Goal: Task Accomplishment & Management: Use online tool/utility

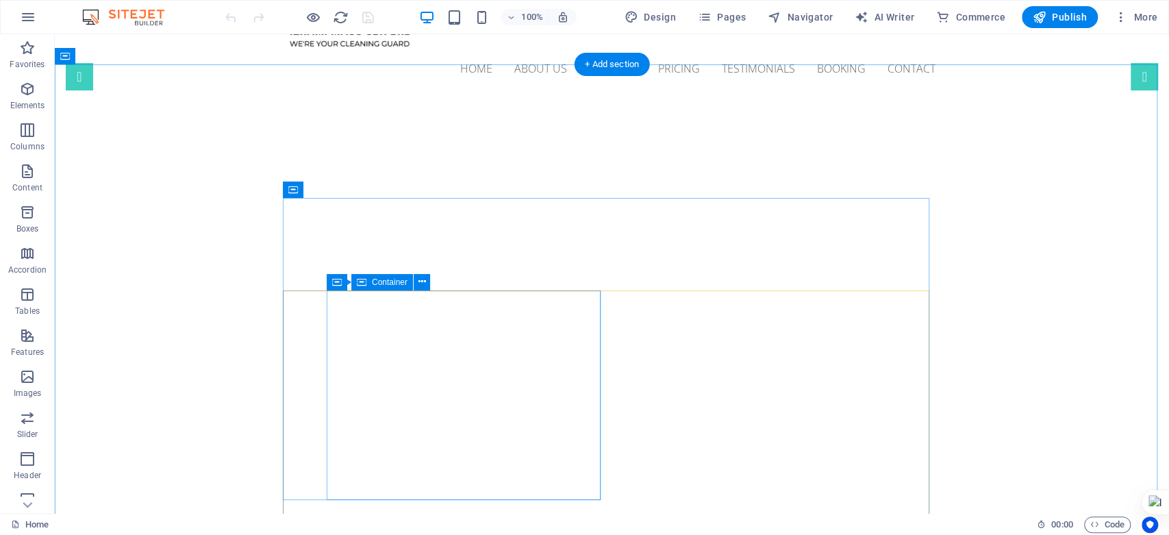
scroll to position [76, 0]
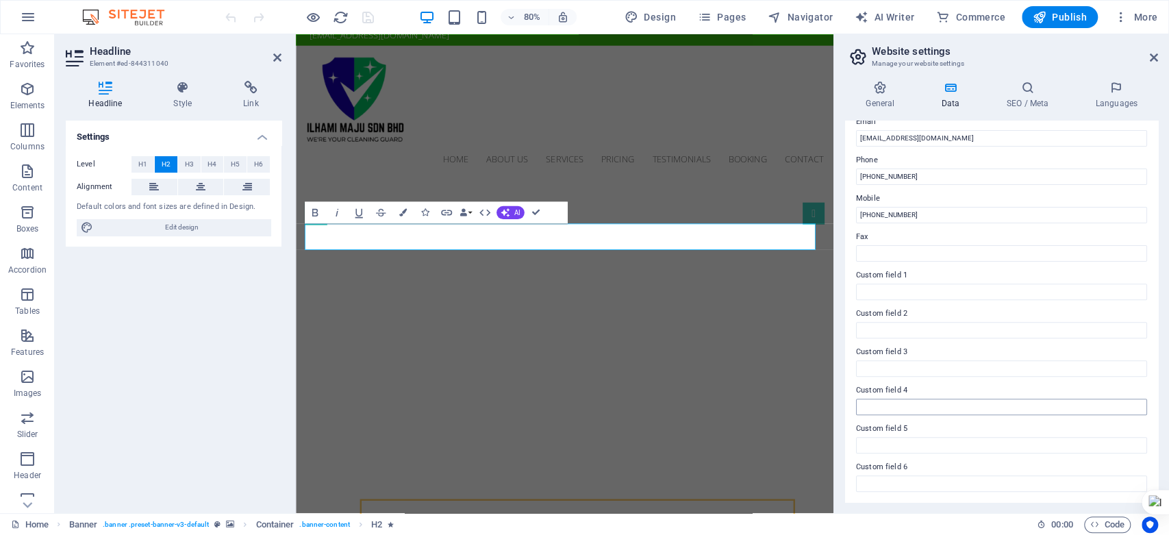
scroll to position [200, 0]
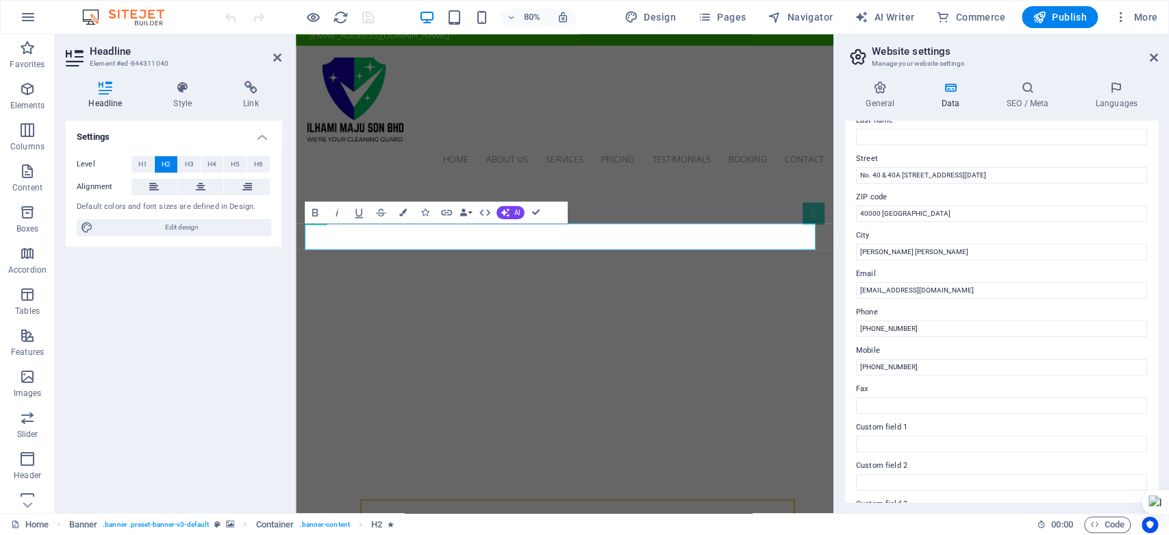
scroll to position [48, 0]
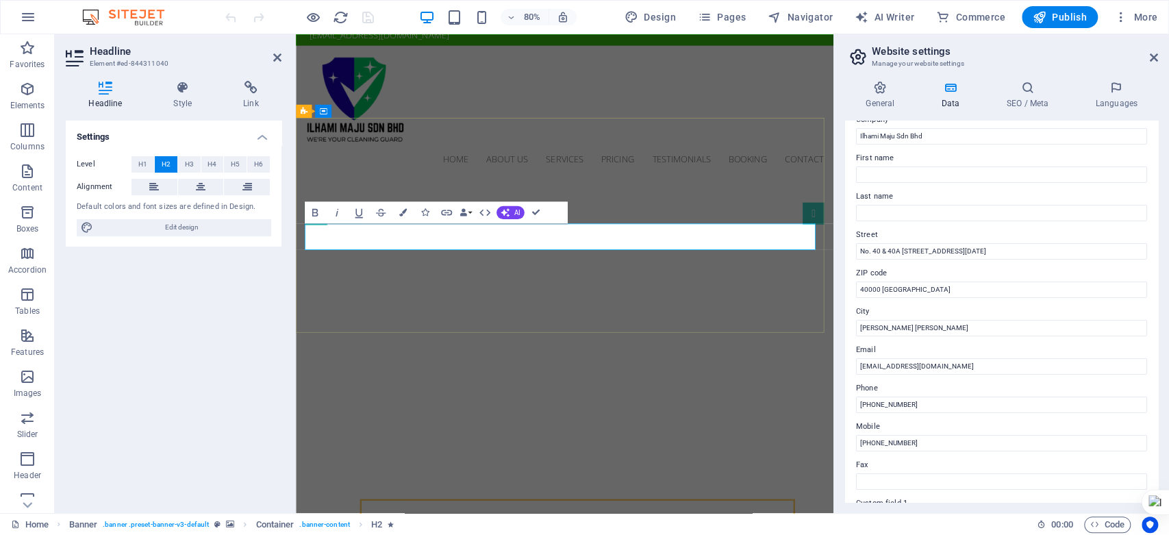
click at [1028, 70] on div "General Data SEO / Meta Languages Website name [DOMAIN_NAME] Logo Drag files he…" at bounding box center [1001, 291] width 335 height 443
click at [1024, 80] on div "General Data SEO / Meta Languages Website name [DOMAIN_NAME] Logo Drag files he…" at bounding box center [1001, 291] width 335 height 443
click at [1024, 92] on icon at bounding box center [1027, 88] width 84 height 14
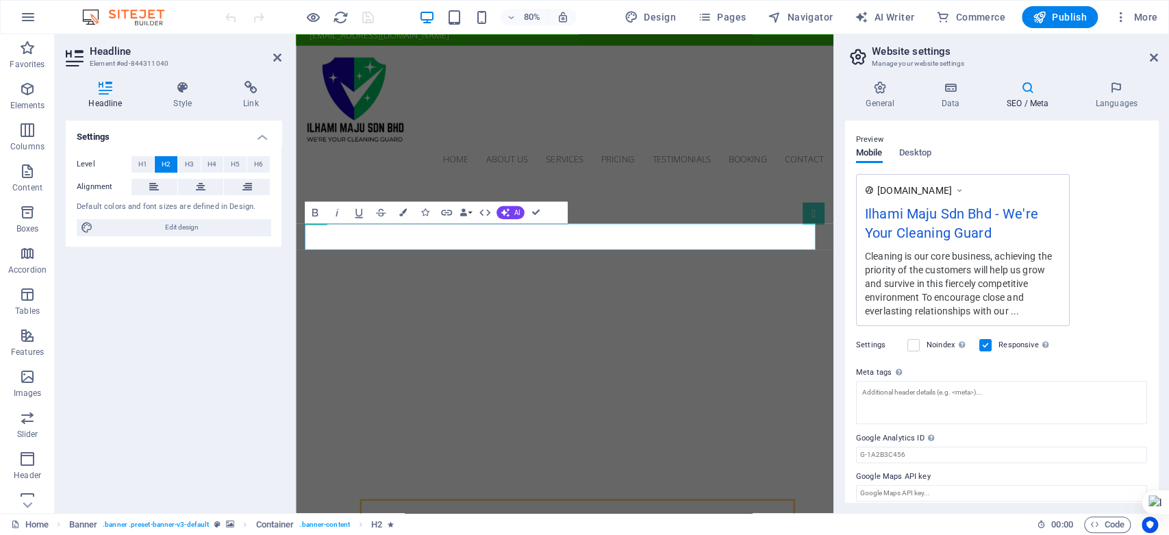
scroll to position [195, 0]
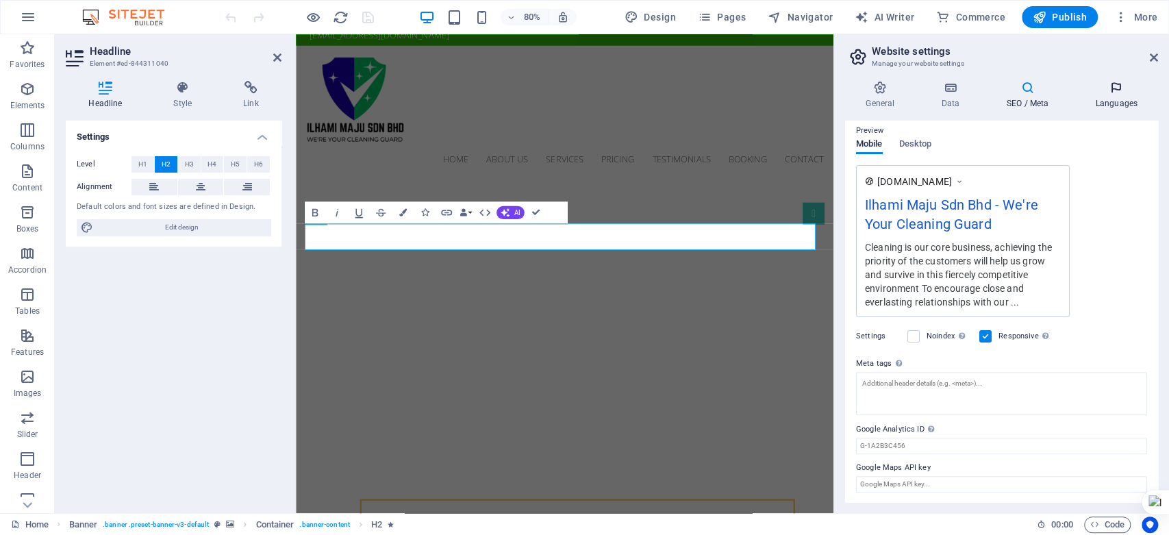
click at [1119, 103] on h4 "Languages" at bounding box center [1116, 95] width 84 height 29
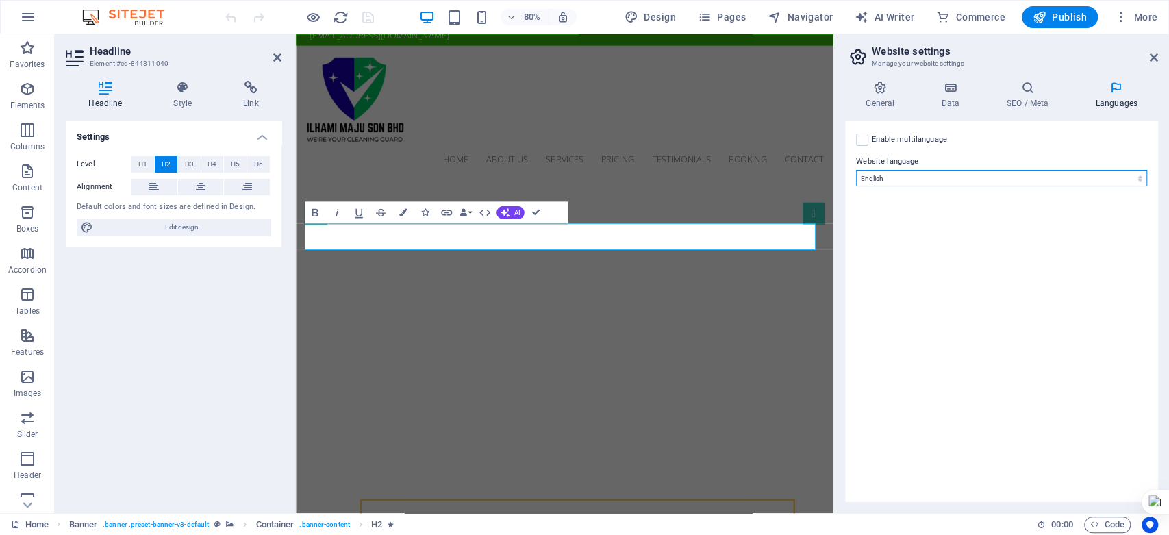
click at [950, 176] on select "Abkhazian Afar Afrikaans Akan Albanian Amharic Arabic Aragonese Armenian Assame…" at bounding box center [1001, 178] width 291 height 16
click at [948, 173] on select "Abkhazian Afar Afrikaans Akan Albanian Amharic Arabic Aragonese Armenian Assame…" at bounding box center [1001, 178] width 291 height 16
click at [861, 138] on label at bounding box center [862, 139] width 12 height 12
click at [0, 0] on input "Enable multilanguage To disable multilanguage delete all languages until only o…" at bounding box center [0, 0] width 0 height 0
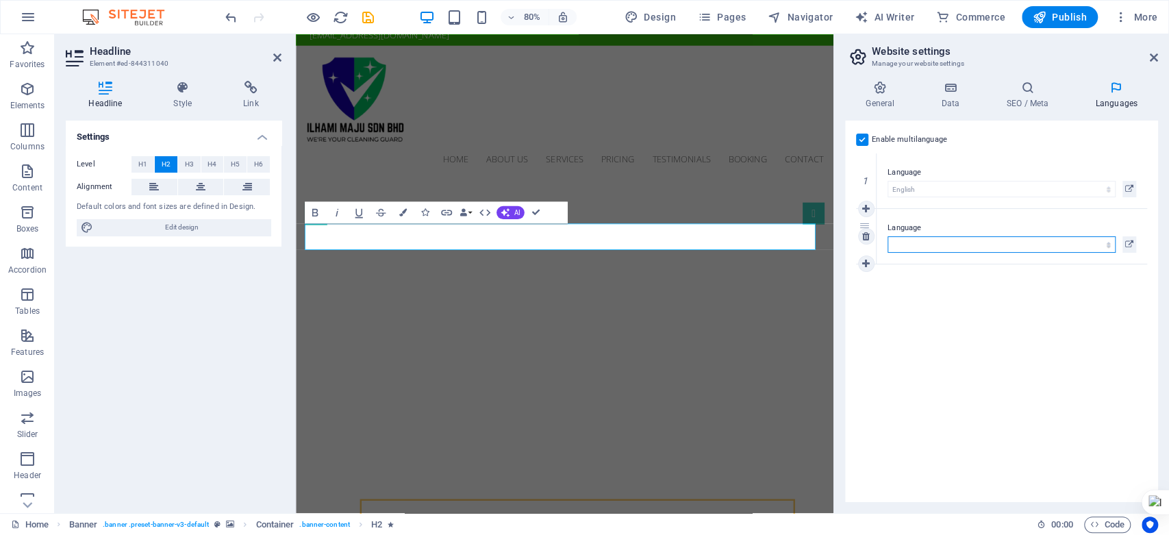
click at [1075, 242] on select "Abkhazian Afar Afrikaans Akan Albanian Amharic Arabic Aragonese Armenian Assame…" at bounding box center [1001, 244] width 228 height 16
select select "101"
click at [887, 236] on select "Abkhazian Afar Afrikaans Akan Albanian Amharic Arabic Aragonese Armenian Assame…" at bounding box center [1001, 244] width 228 height 16
click at [879, 96] on h4 "General" at bounding box center [882, 95] width 75 height 29
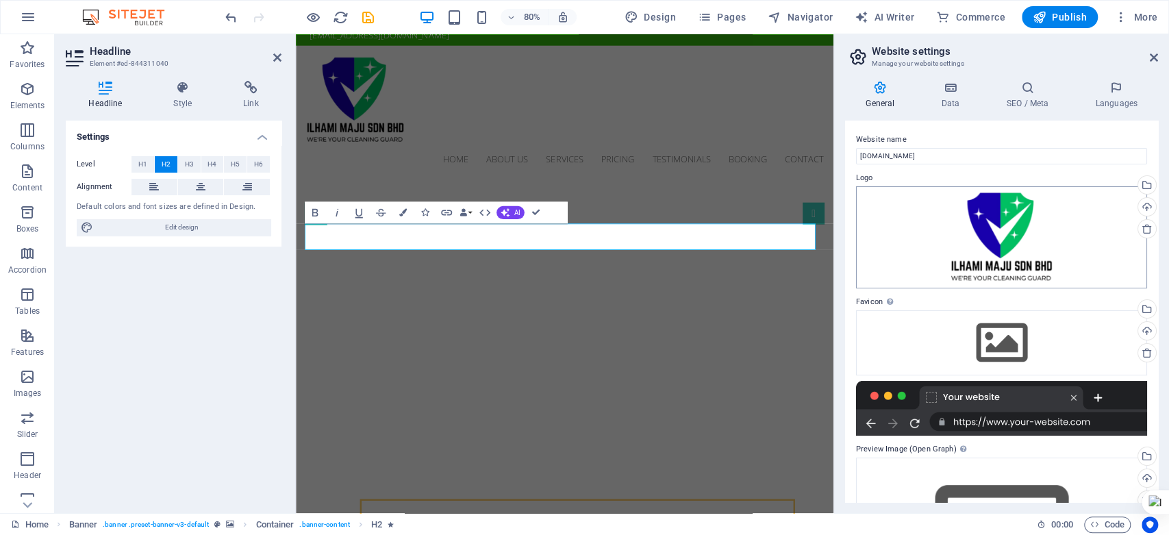
scroll to position [123, 0]
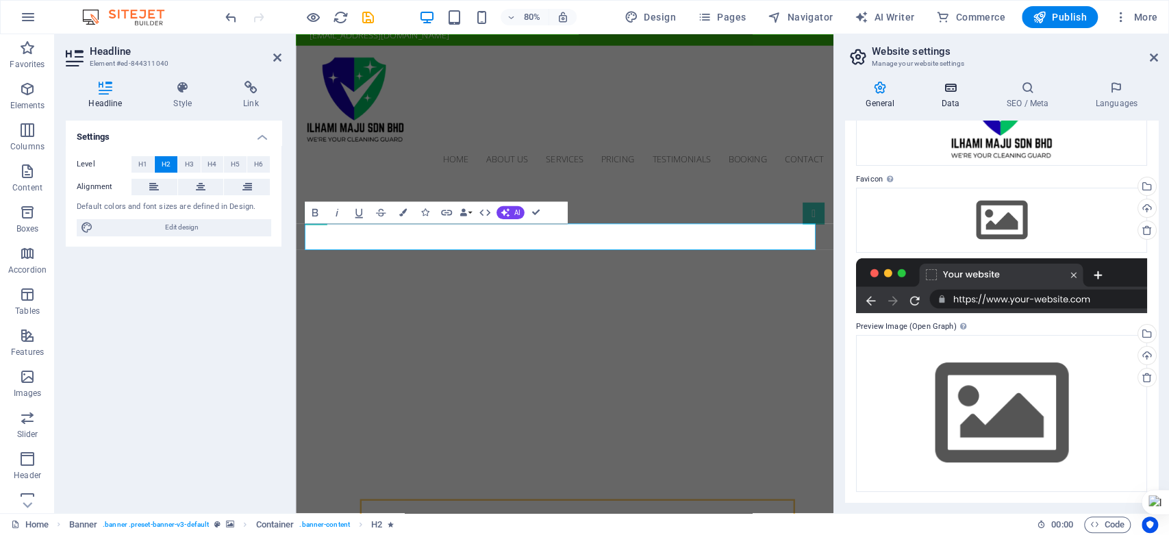
click at [956, 103] on h4 "Data" at bounding box center [952, 95] width 65 height 29
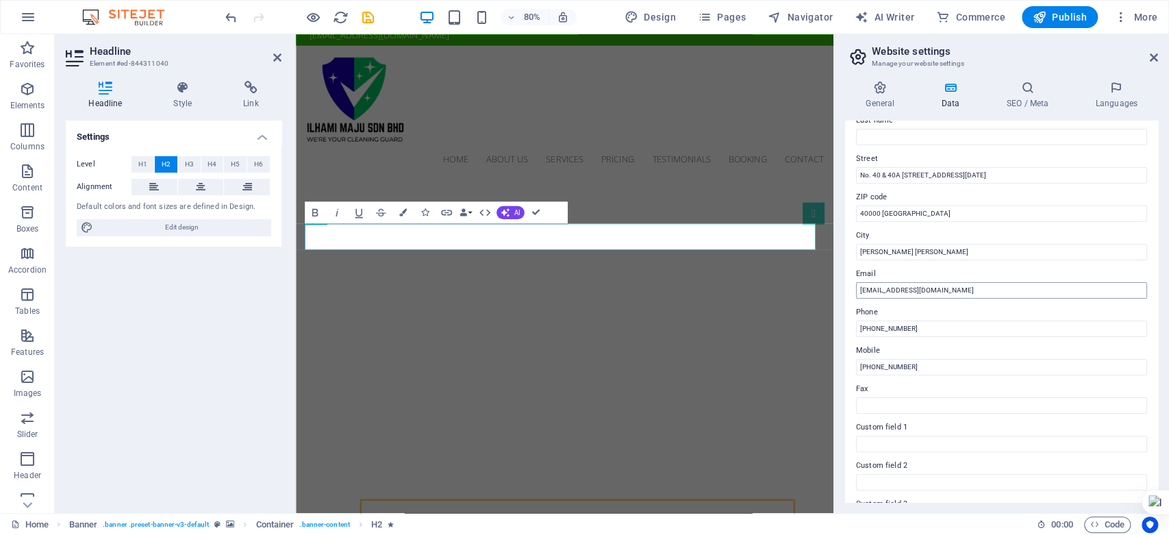
scroll to position [0, 0]
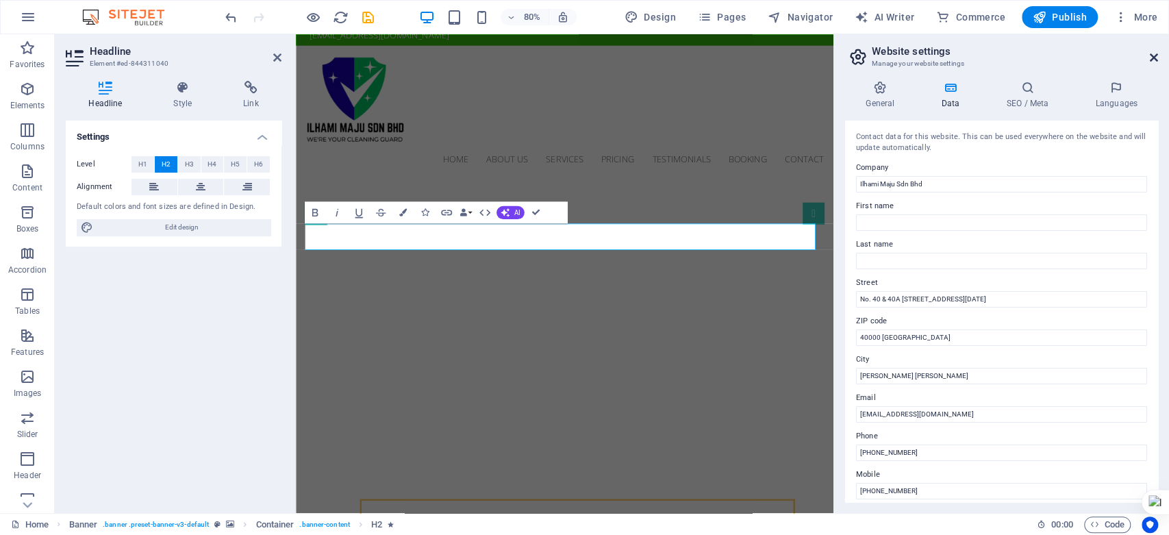
click at [1155, 57] on icon at bounding box center [1153, 57] width 8 height 11
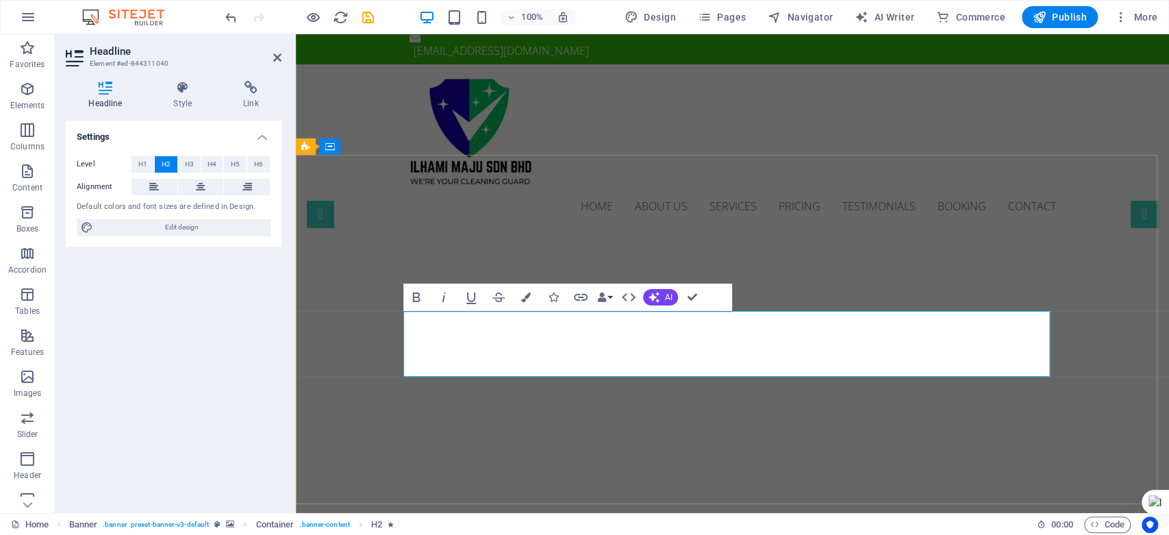
drag, startPoint x: 698, startPoint y: 360, endPoint x: 858, endPoint y: 361, distance: 160.2
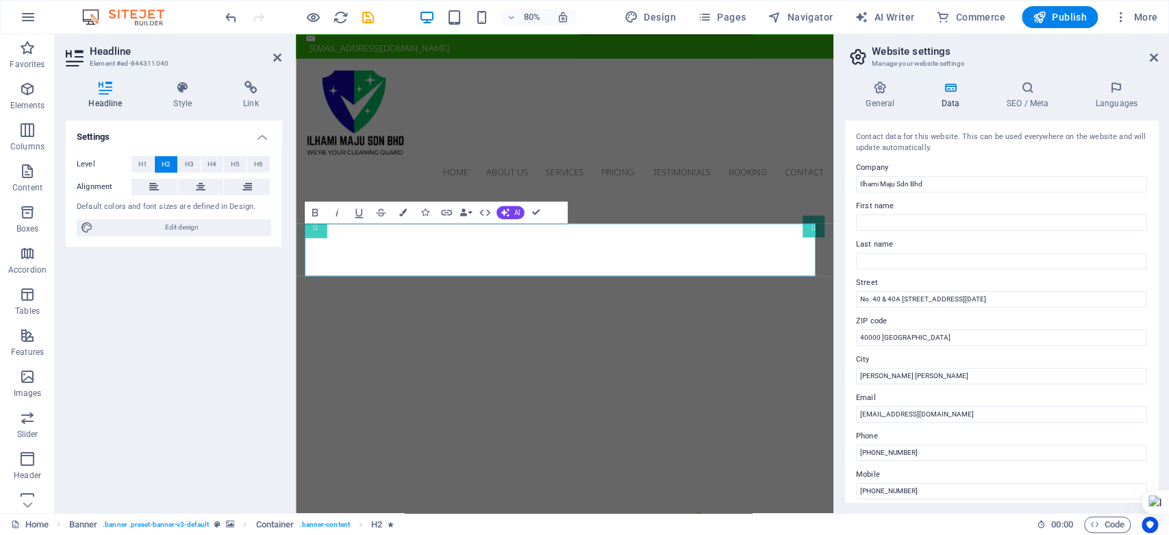
click at [227, 318] on div "Settings Level H1 H2 H3 H4 H5 H6 Alignment Default colors and font sizes are de…" at bounding box center [174, 310] width 216 height 381
click at [1156, 58] on icon at bounding box center [1153, 57] width 8 height 11
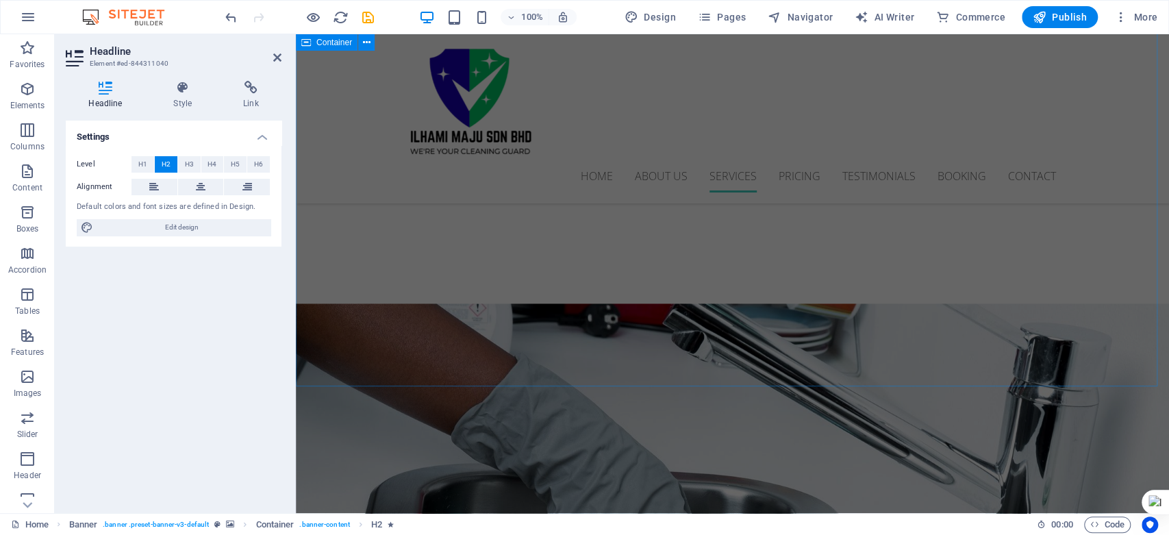
scroll to position [1733, 0]
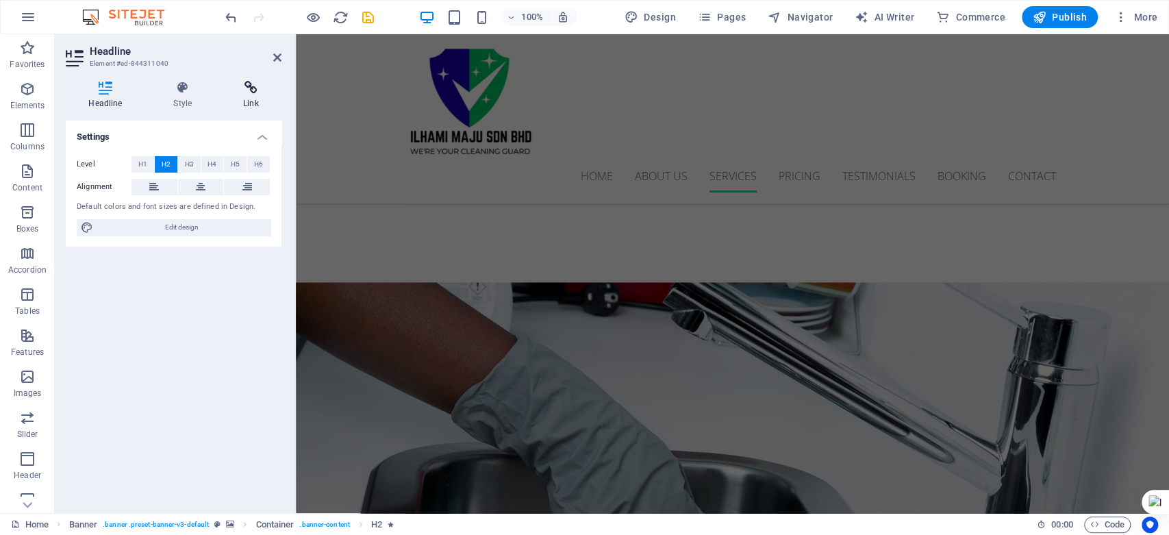
click at [251, 86] on icon at bounding box center [250, 88] width 61 height 14
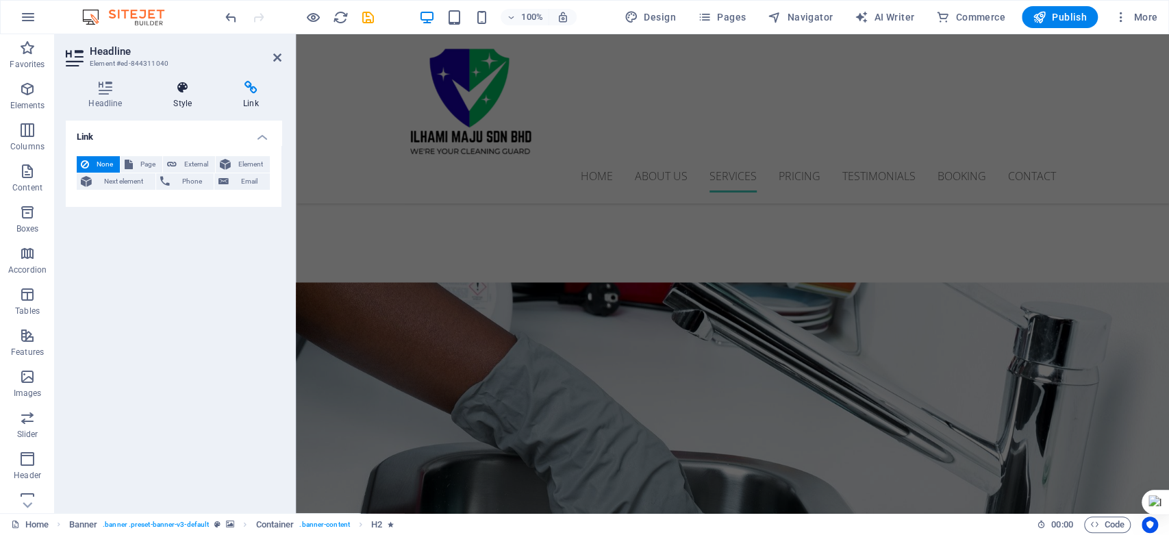
click at [200, 94] on icon at bounding box center [183, 88] width 64 height 14
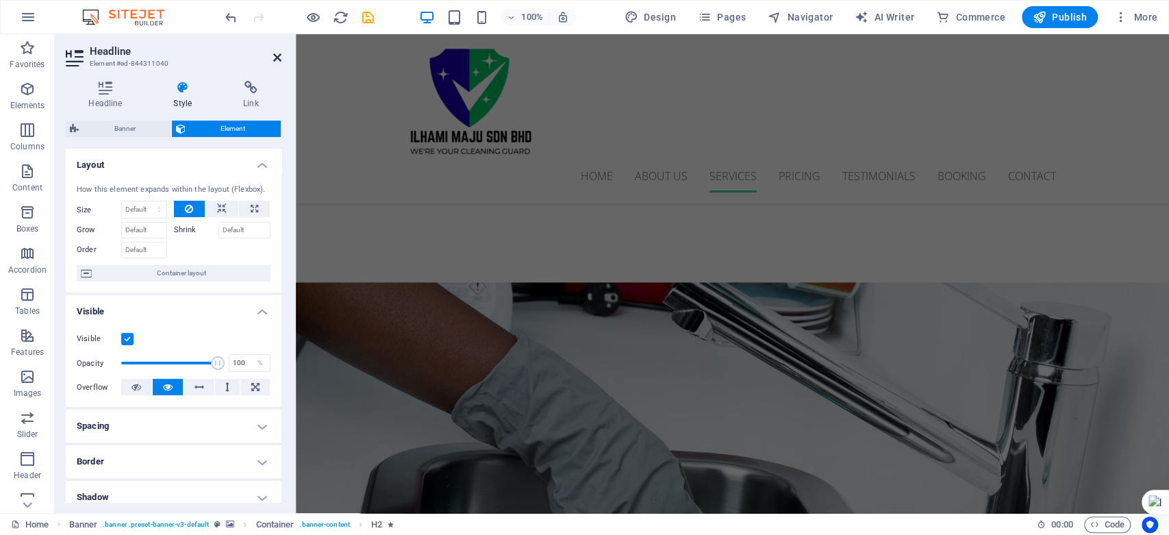
click at [274, 58] on icon at bounding box center [277, 57] width 8 height 11
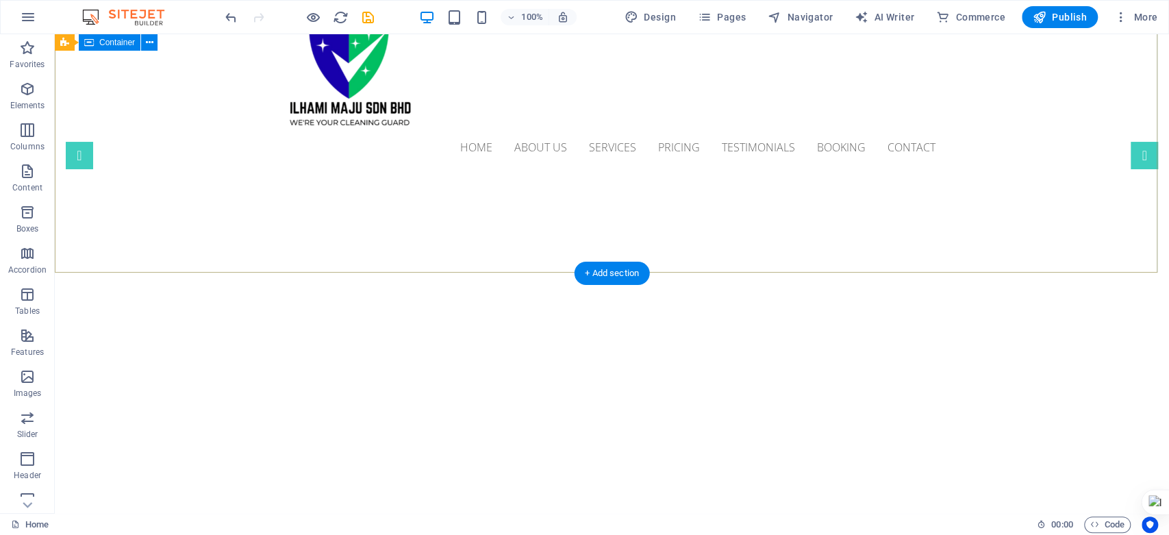
scroll to position [0, 0]
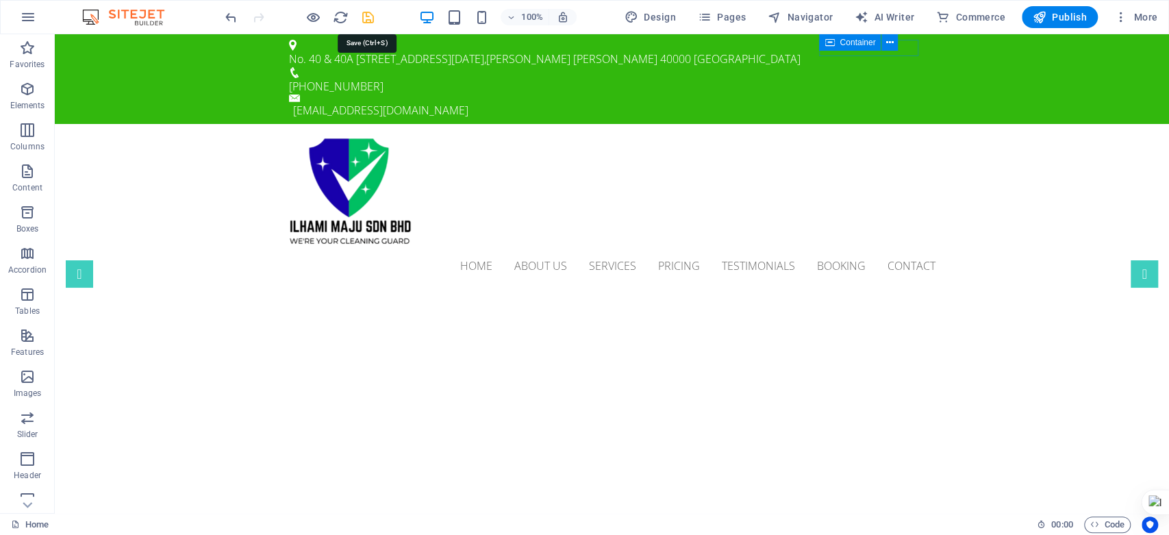
click at [363, 18] on icon "save" at bounding box center [368, 18] width 16 height 16
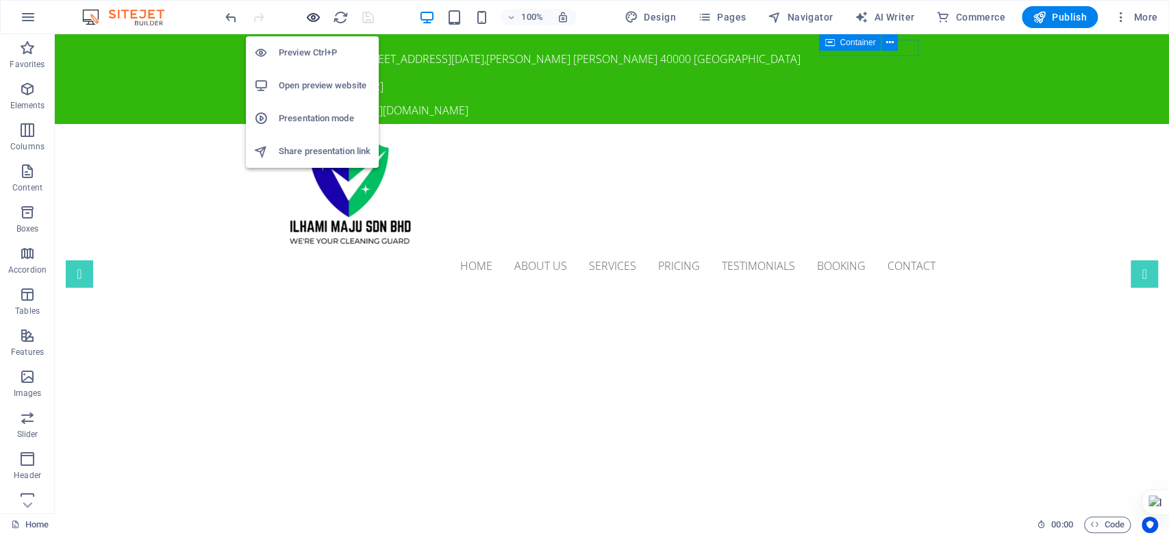
click at [314, 20] on icon "button" at bounding box center [313, 18] width 16 height 16
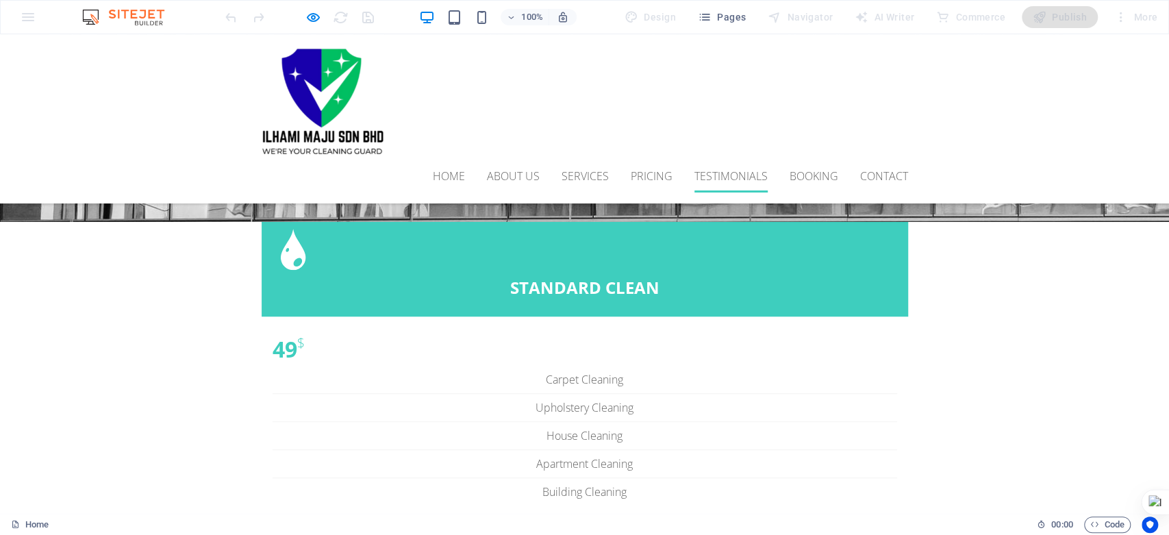
scroll to position [4335, 0]
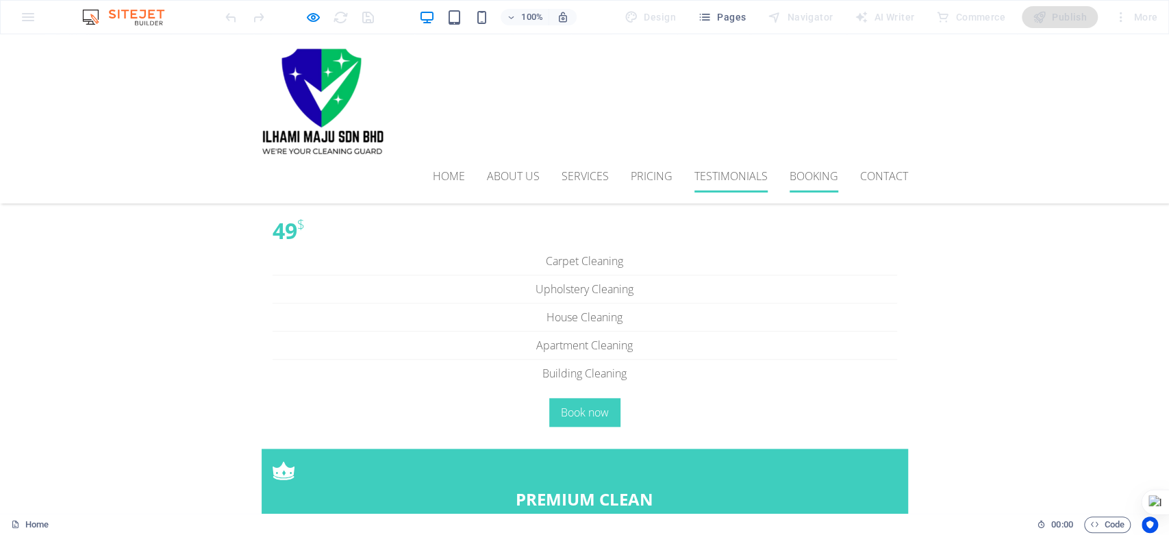
click at [821, 160] on link "Booking" at bounding box center [813, 176] width 49 height 33
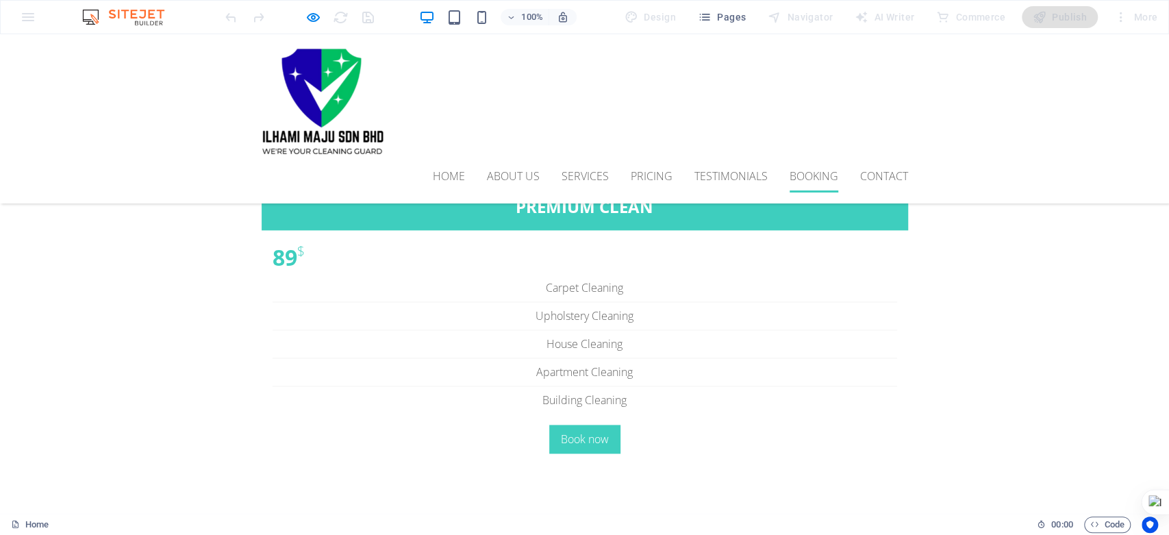
scroll to position [4632, 0]
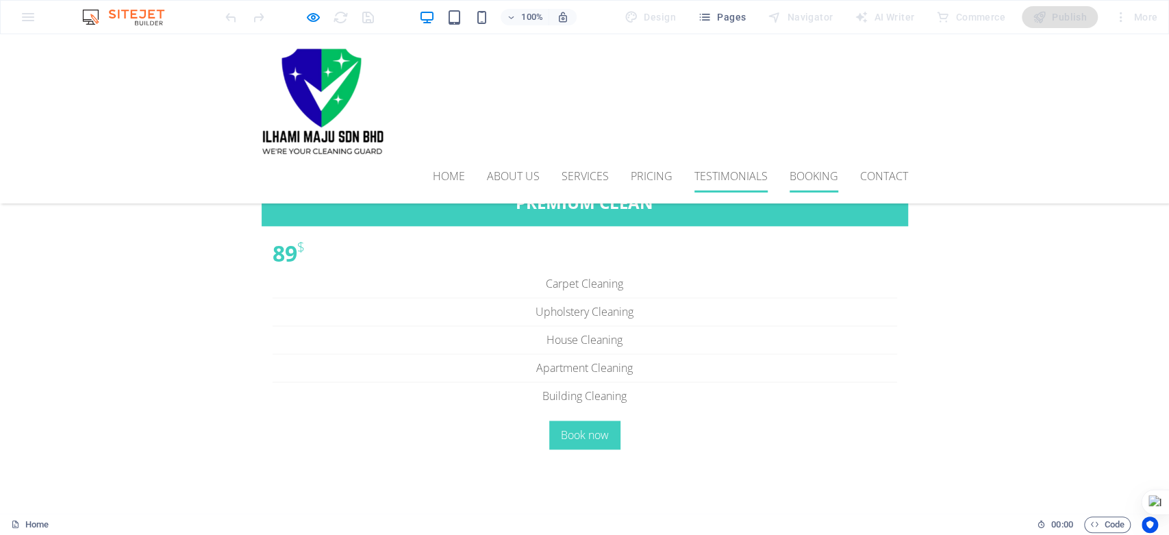
click at [745, 160] on link "Testimonials" at bounding box center [730, 176] width 73 height 33
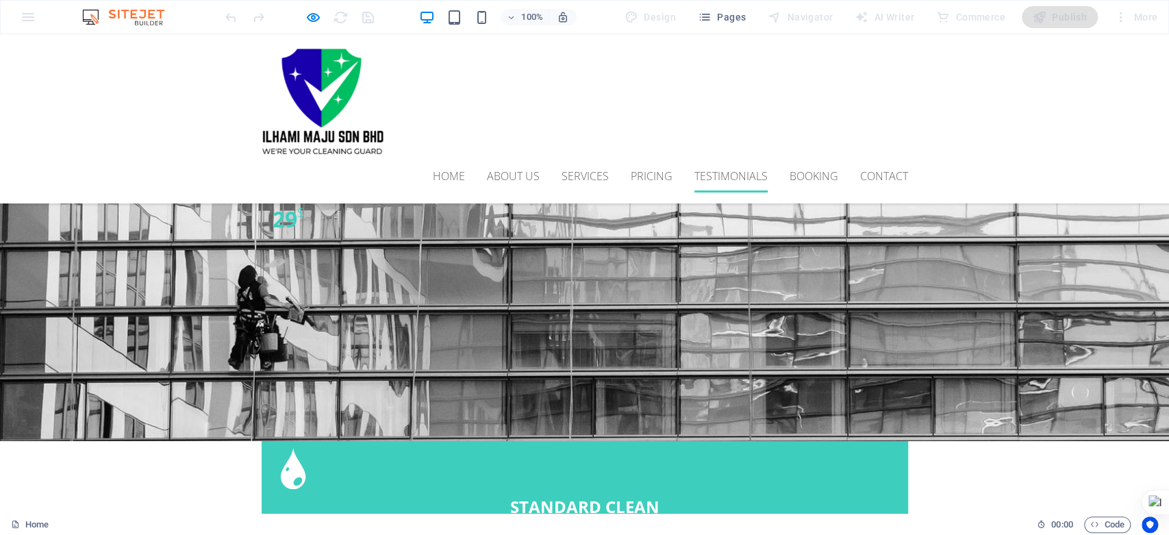
scroll to position [4378, 0]
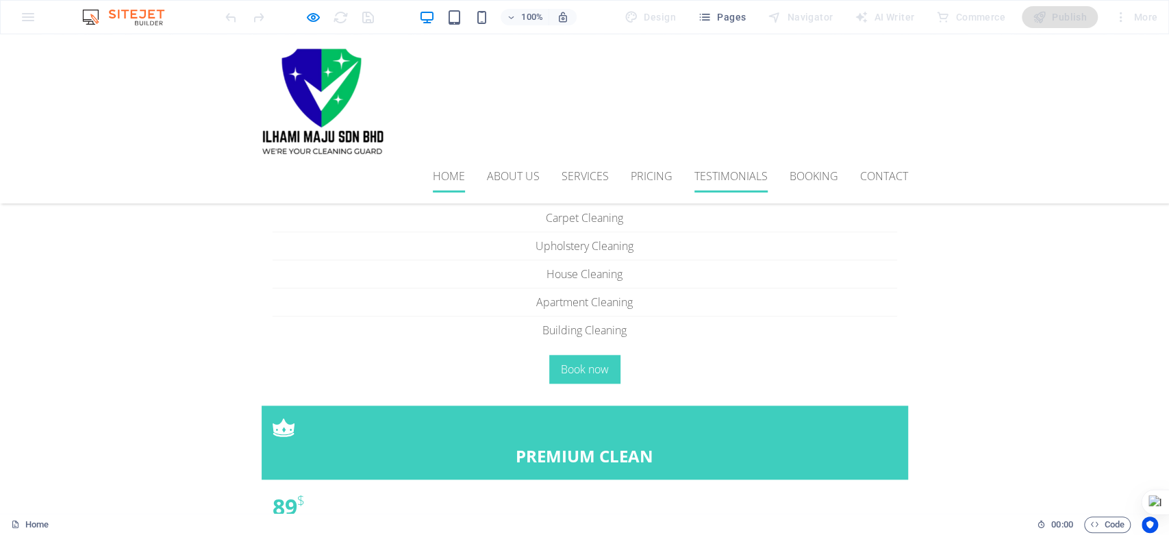
click at [460, 160] on link "Home" at bounding box center [449, 176] width 32 height 33
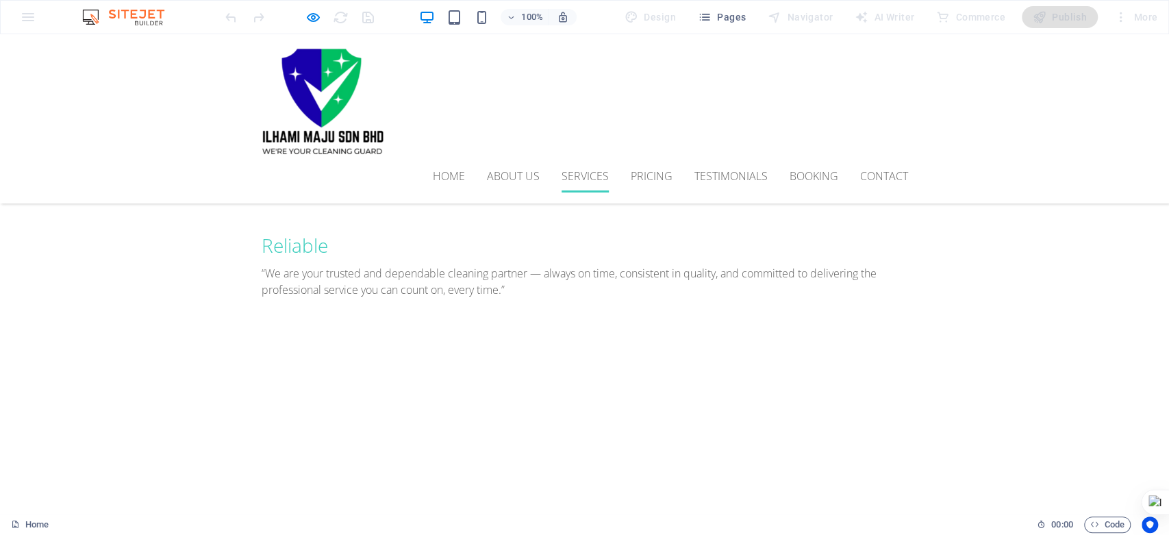
scroll to position [956, 0]
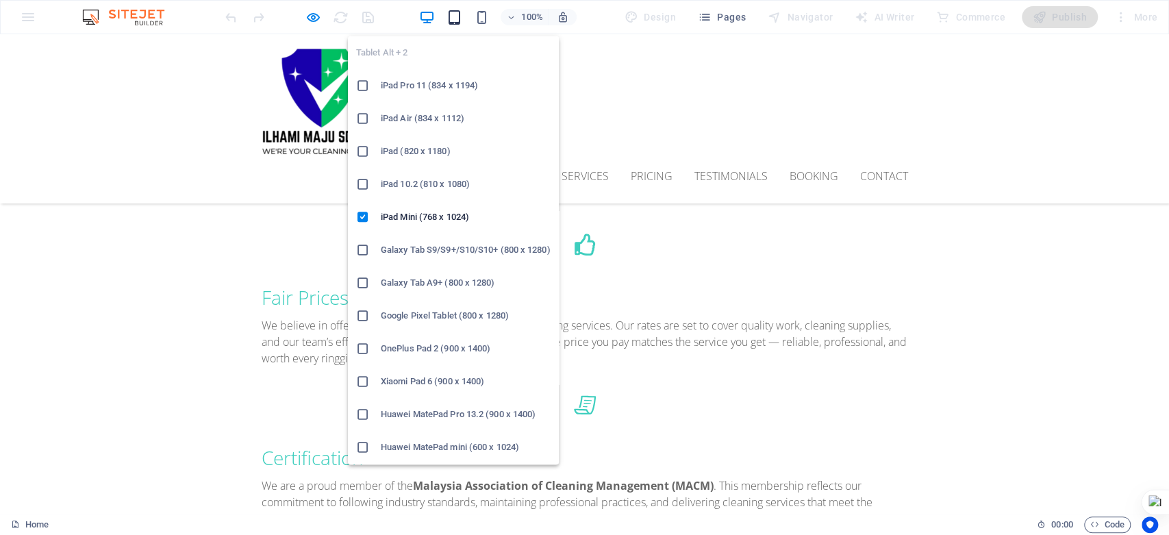
click at [457, 15] on icon "button" at bounding box center [454, 18] width 16 height 16
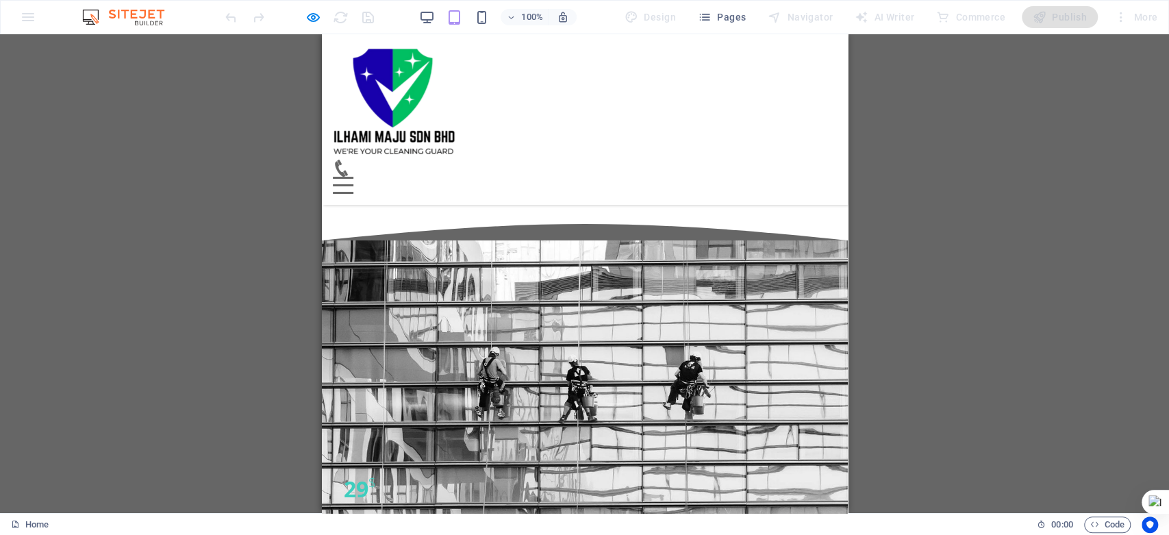
scroll to position [3689, 0]
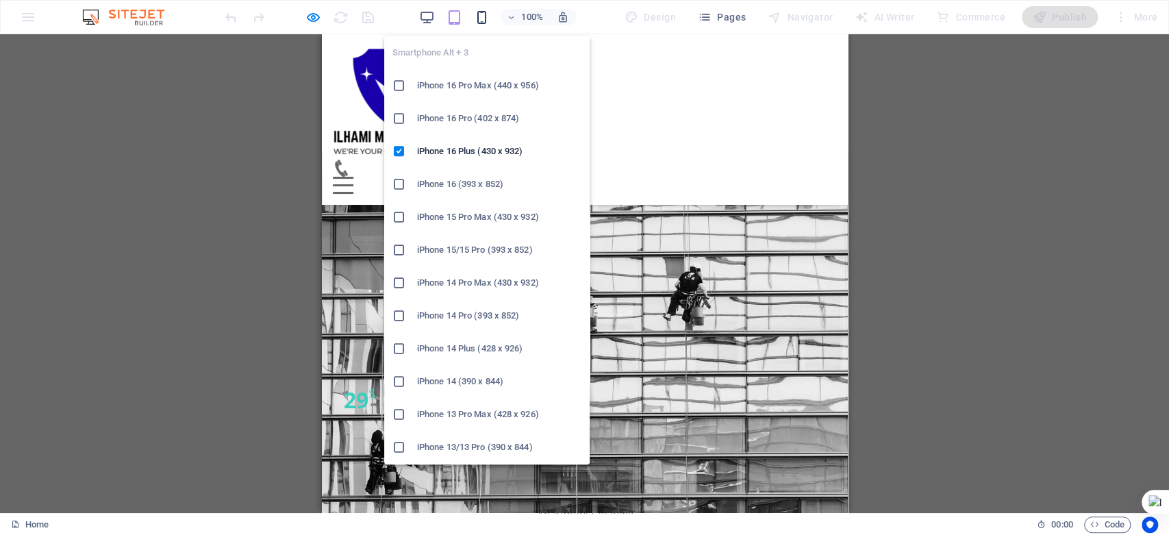
click at [482, 25] on div "Smartphone Alt + 3 iPhone 16 Pro Max (440 x 956) iPhone 16 Pro (402 x 874) iPho…" at bounding box center [486, 244] width 205 height 439
click at [486, 14] on icon "button" at bounding box center [481, 18] width 16 height 16
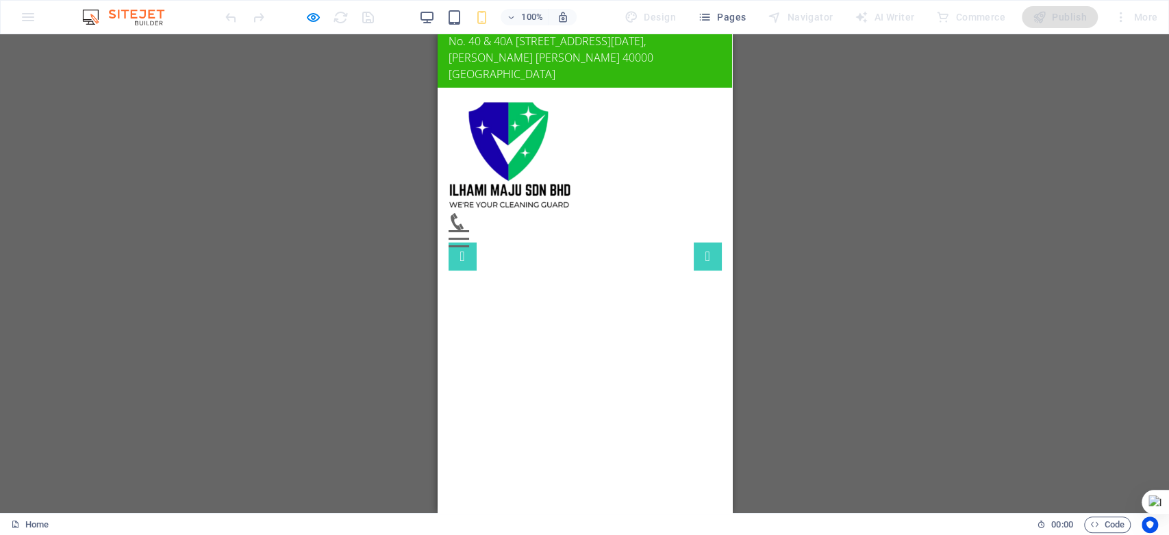
scroll to position [0, 0]
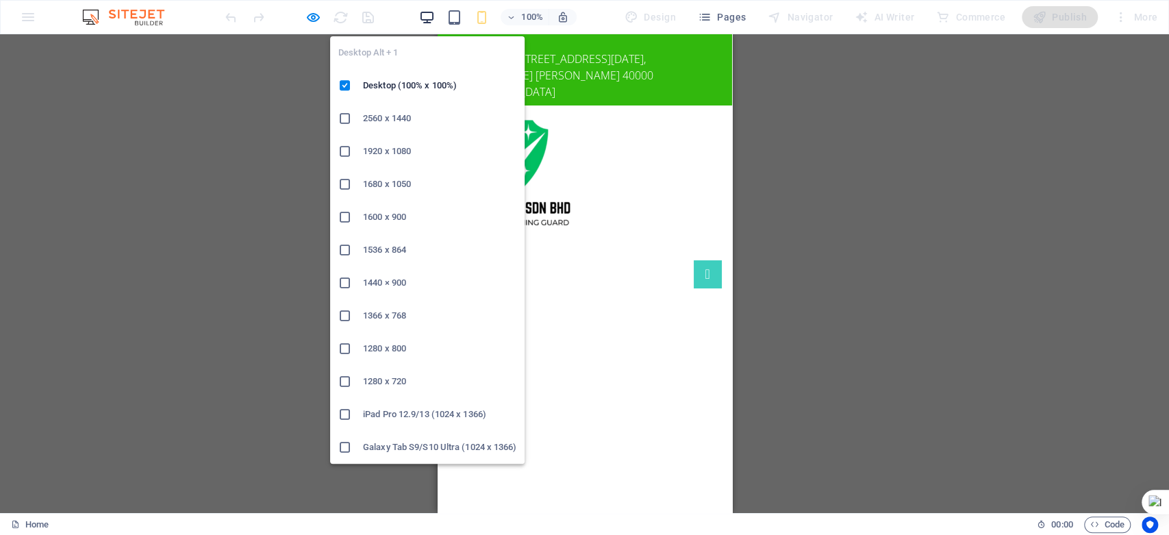
click at [430, 22] on icon "button" at bounding box center [426, 18] width 16 height 16
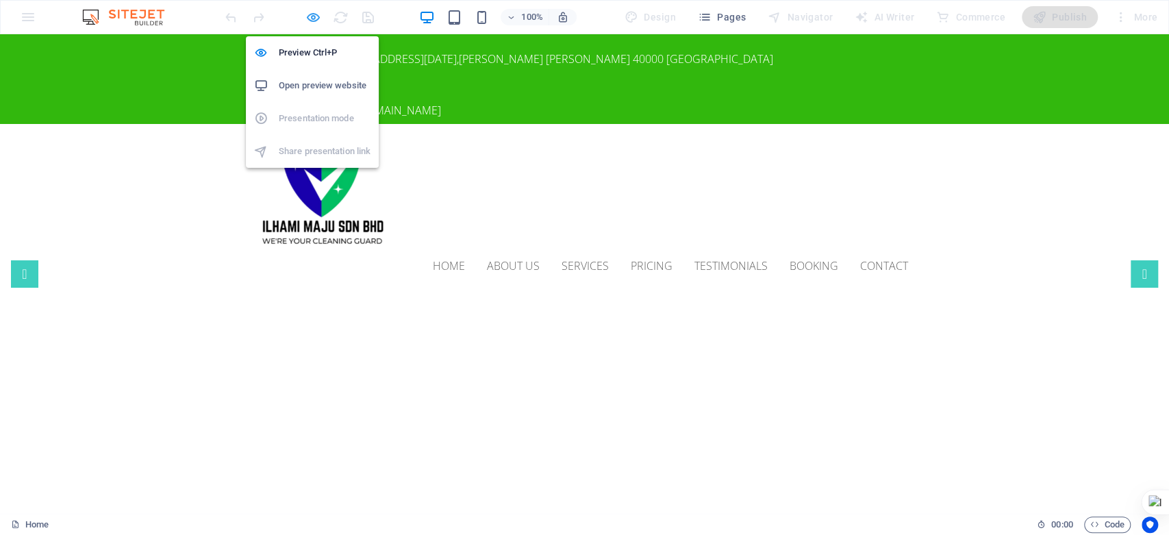
click at [311, 15] on icon "button" at bounding box center [313, 18] width 16 height 16
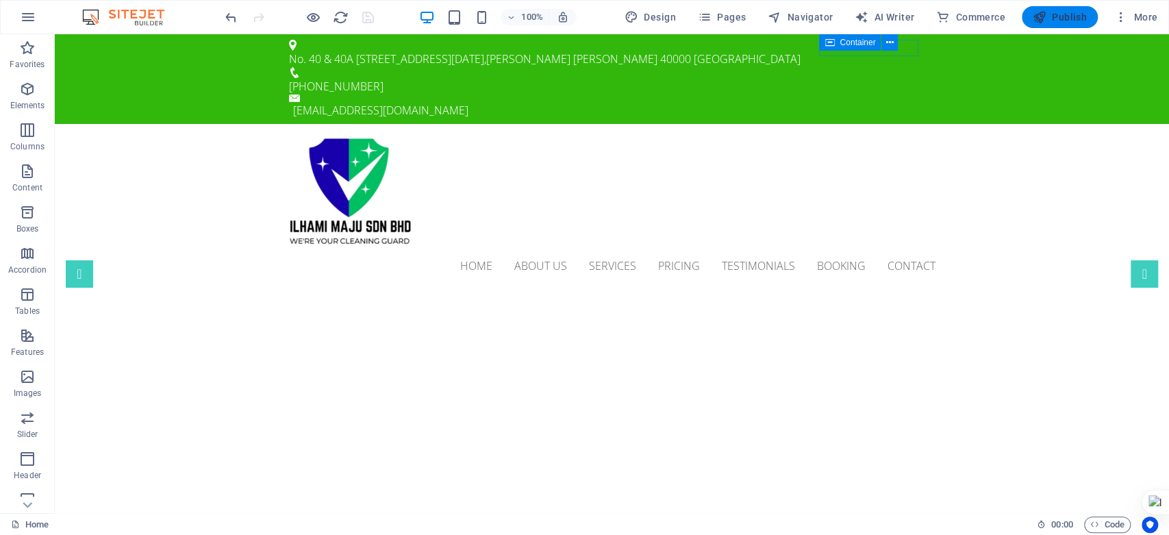
click at [1041, 18] on icon "button" at bounding box center [1039, 17] width 14 height 14
